Goal: Find specific page/section: Find specific page/section

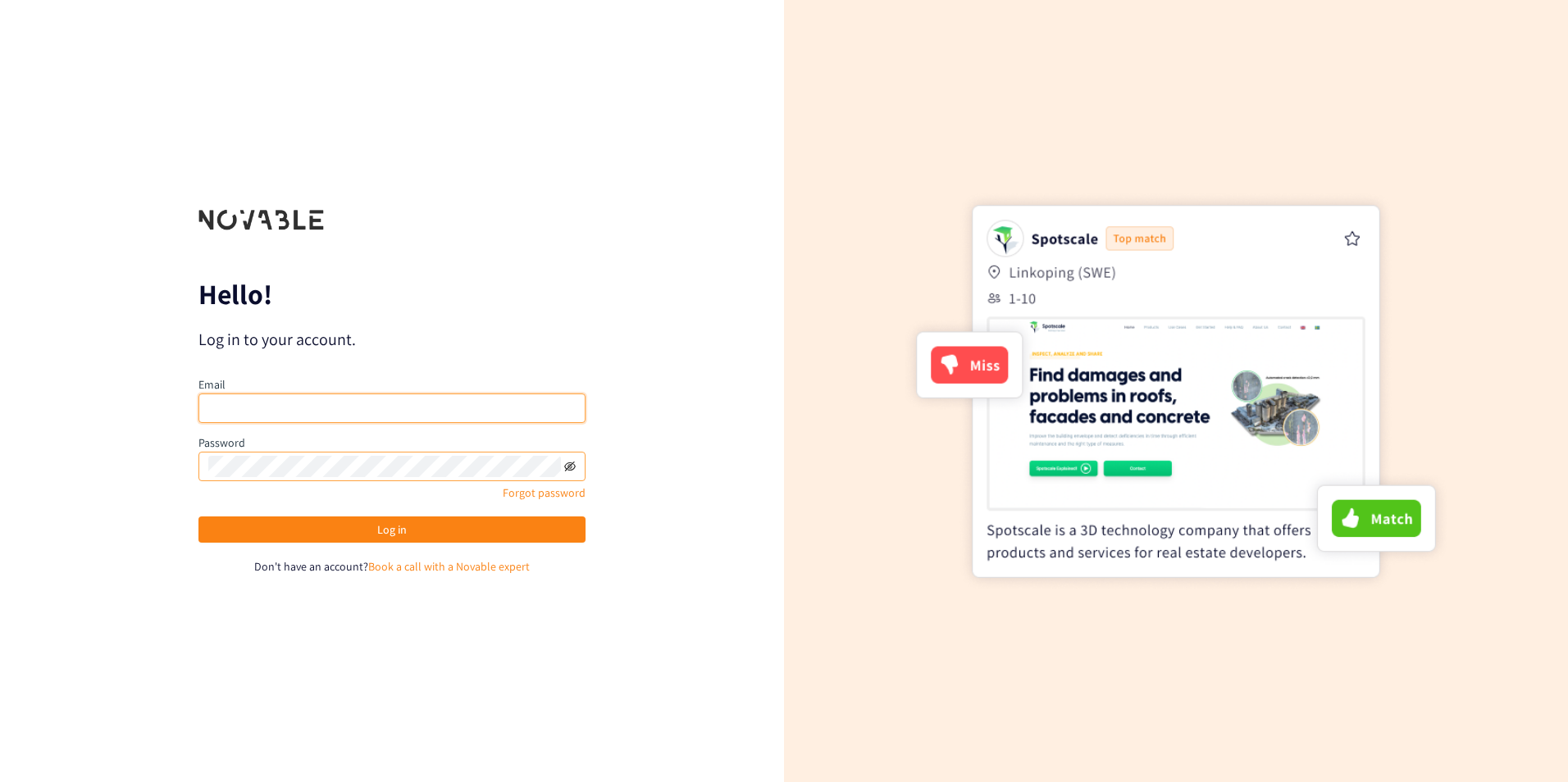
type input "[EMAIL_ADDRESS][DOMAIN_NAME]"
click at [572, 467] on icon "eye-invisible" at bounding box center [570, 467] width 12 height 12
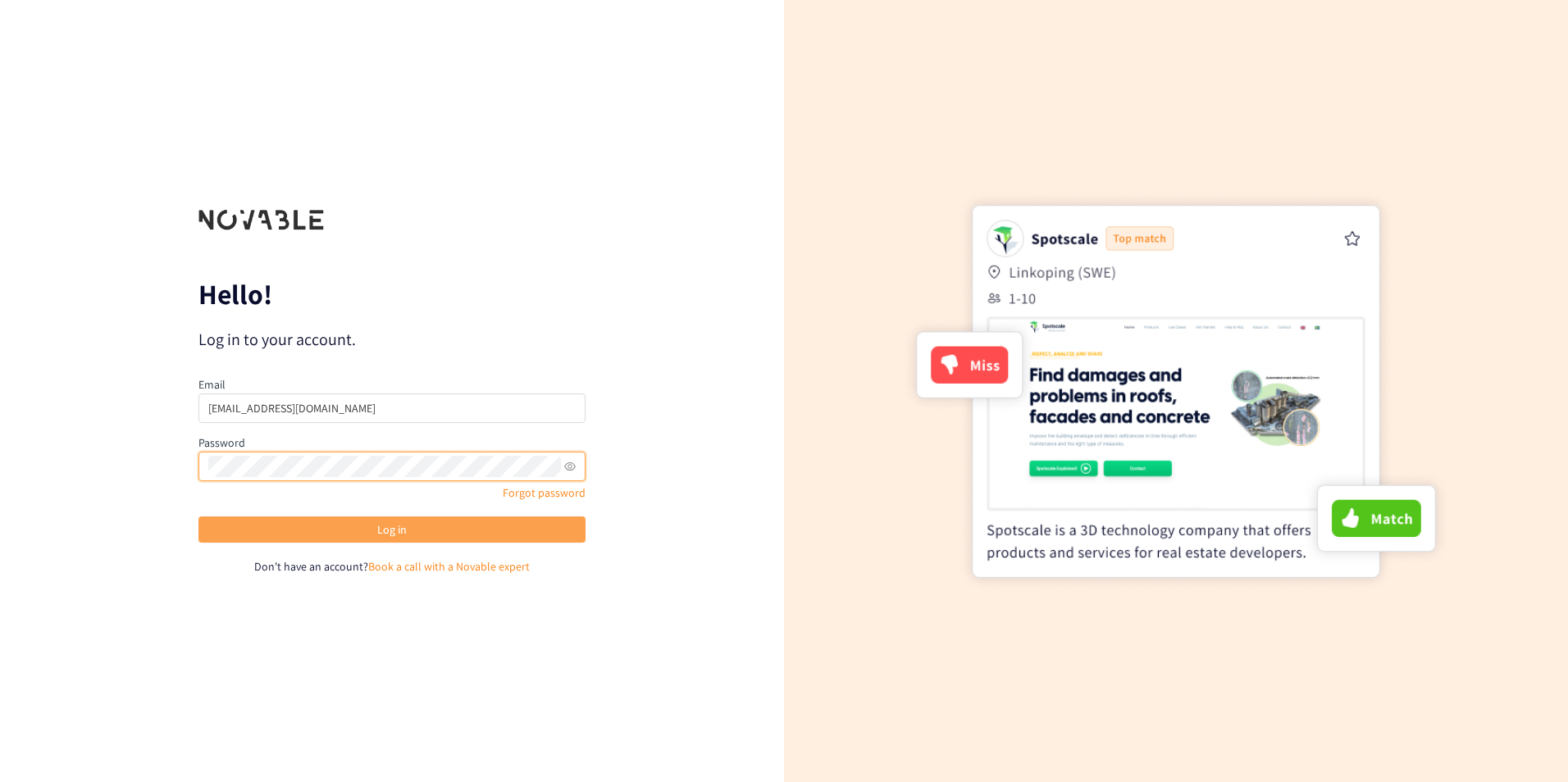
click at [399, 530] on span "Log in" at bounding box center [392, 529] width 30 height 18
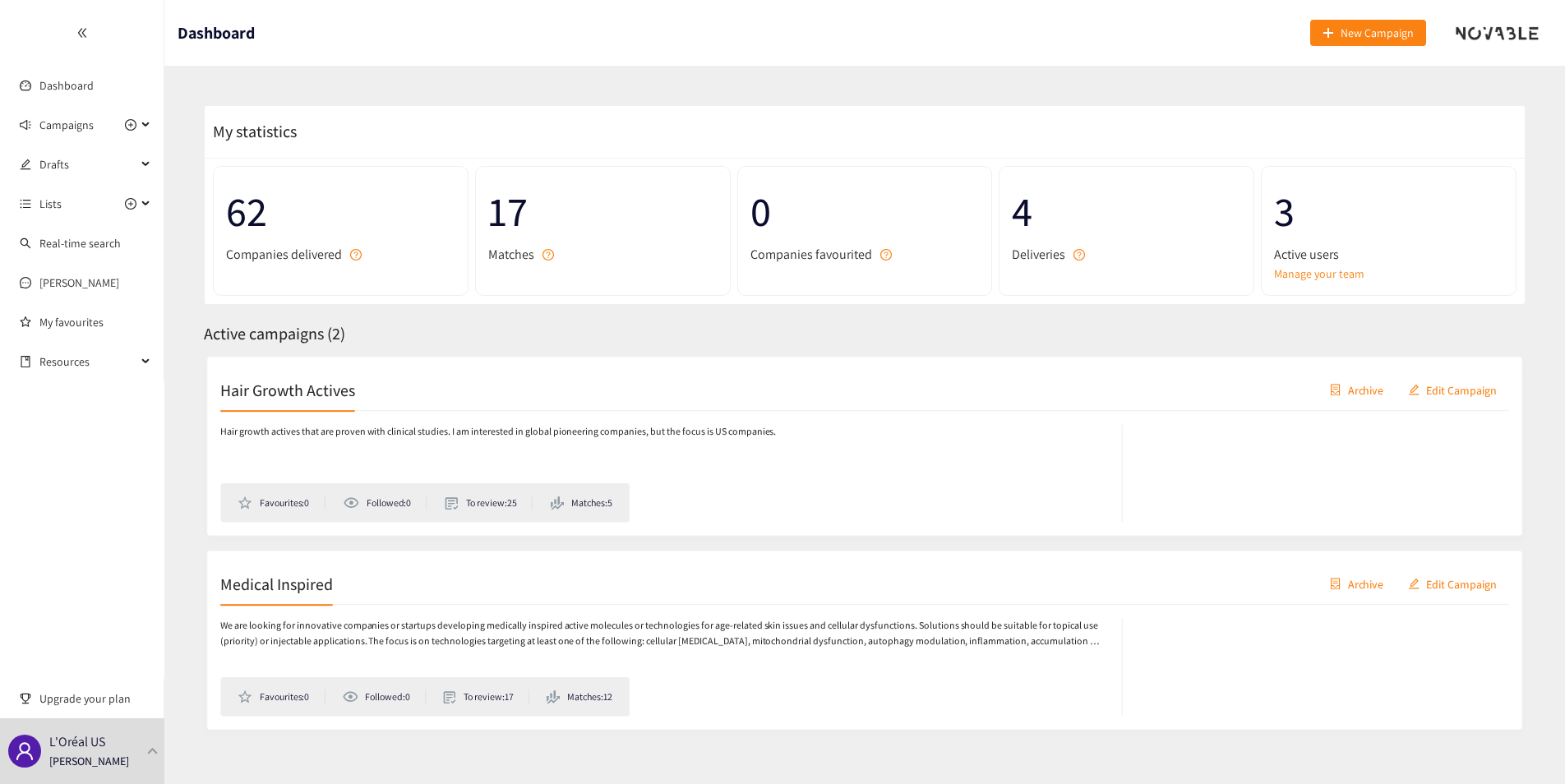
click at [565, 225] on span "17" at bounding box center [602, 211] width 229 height 65
click at [79, 125] on span "Campaigns" at bounding box center [67, 124] width 54 height 33
click at [85, 163] on link "Hair Growth Actives" at bounding box center [87, 164] width 96 height 14
